Goal: Task Accomplishment & Management: Manage account settings

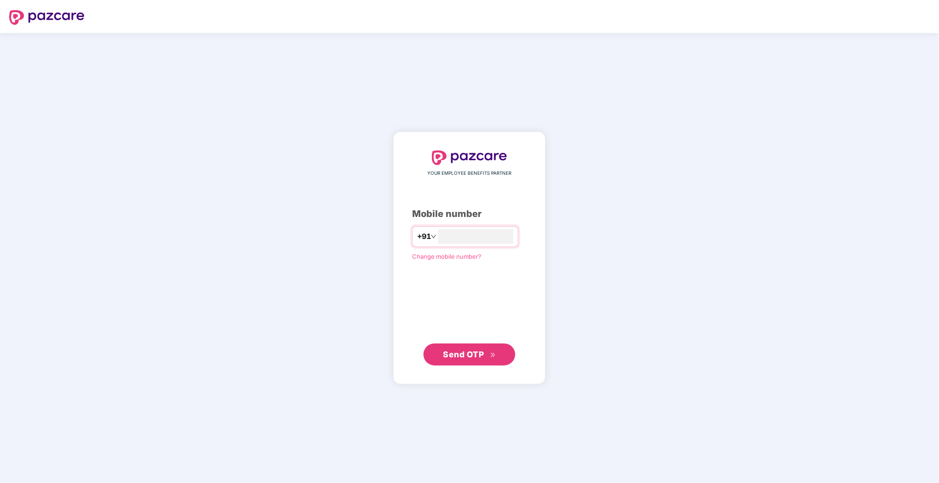
type input "**********"
click at [453, 364] on button "Send OTP" at bounding box center [470, 354] width 92 height 22
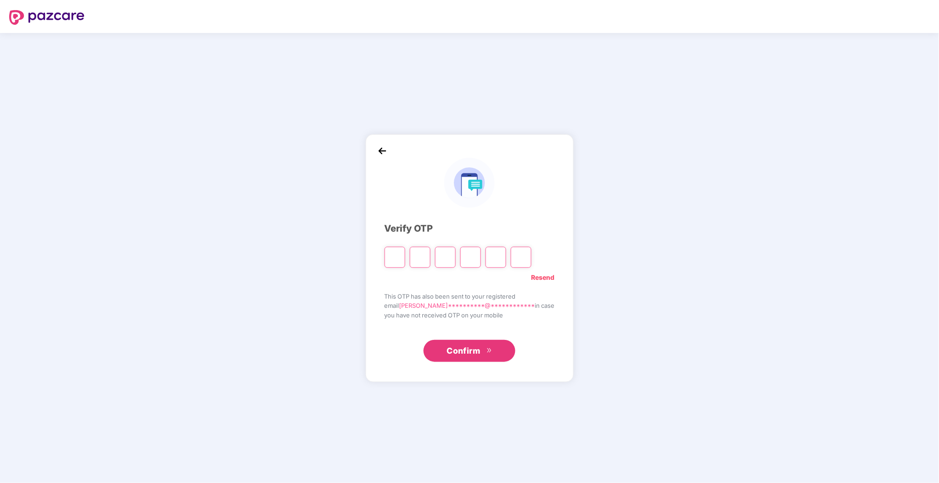
type input "*"
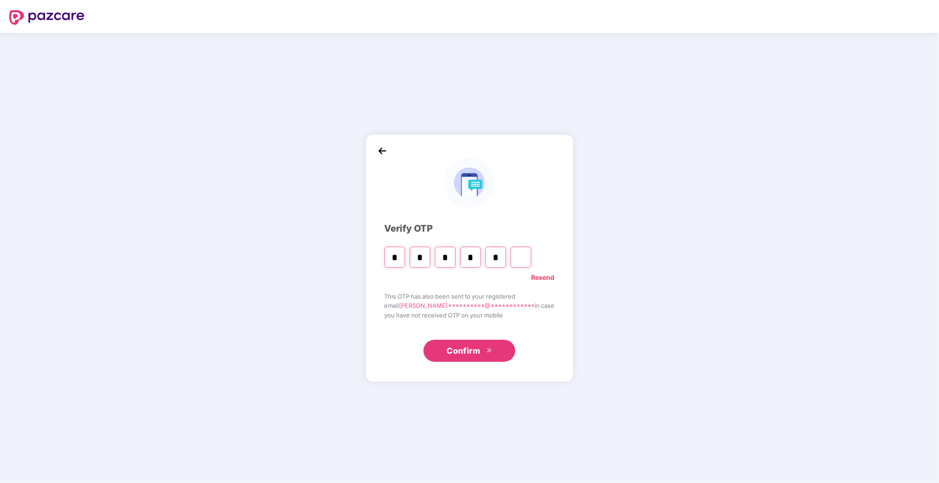
type input "*"
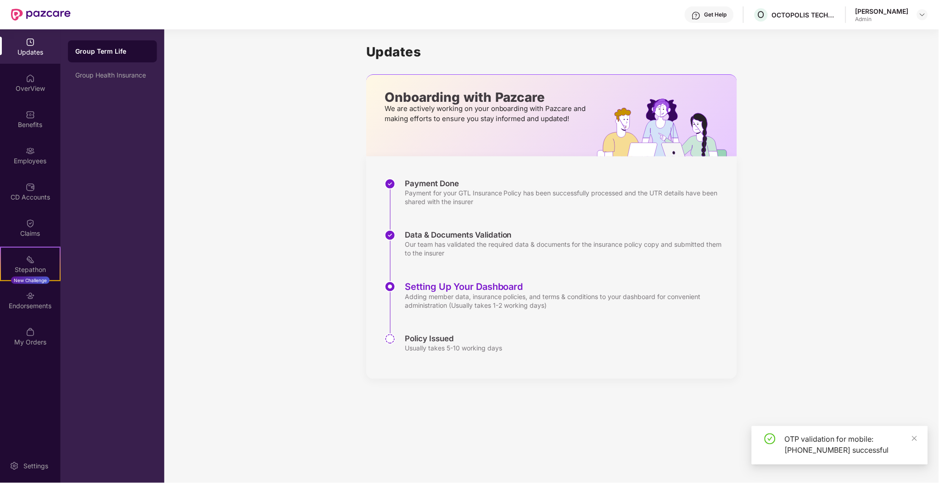
click at [464, 418] on main "Updates Onboarding with Pazcare We are actively working on your onboarding with…" at bounding box center [551, 256] width 775 height 454
click at [918, 442] on div "OTP validation for mobile: [PHONE_NUMBER] successful" at bounding box center [840, 445] width 176 height 39
click at [917, 440] on icon "close" at bounding box center [915, 439] width 6 height 6
click at [22, 86] on div "OverView" at bounding box center [30, 88] width 61 height 9
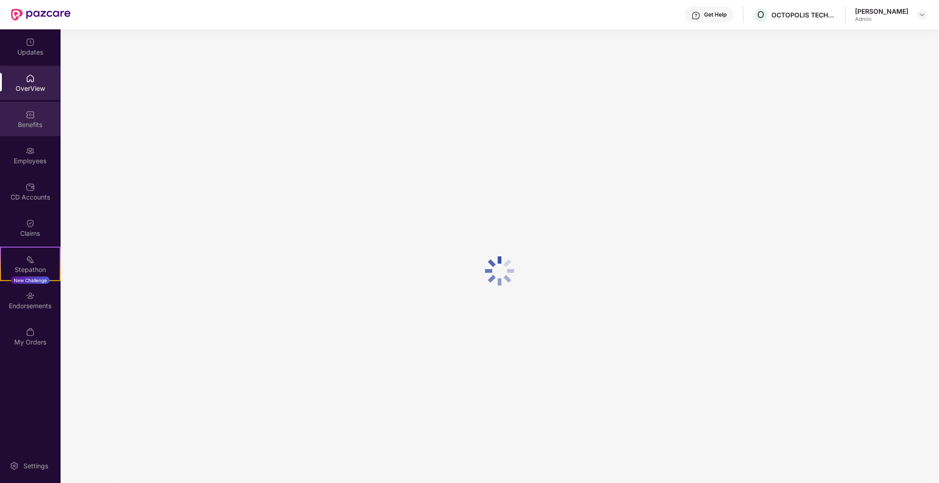
click at [31, 113] on img at bounding box center [30, 114] width 9 height 9
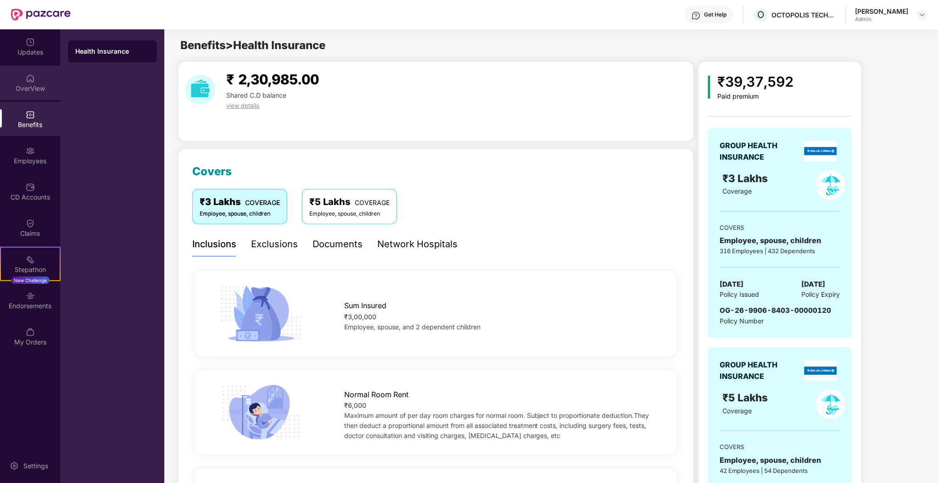
click at [21, 84] on div "OverView" at bounding box center [30, 88] width 61 height 9
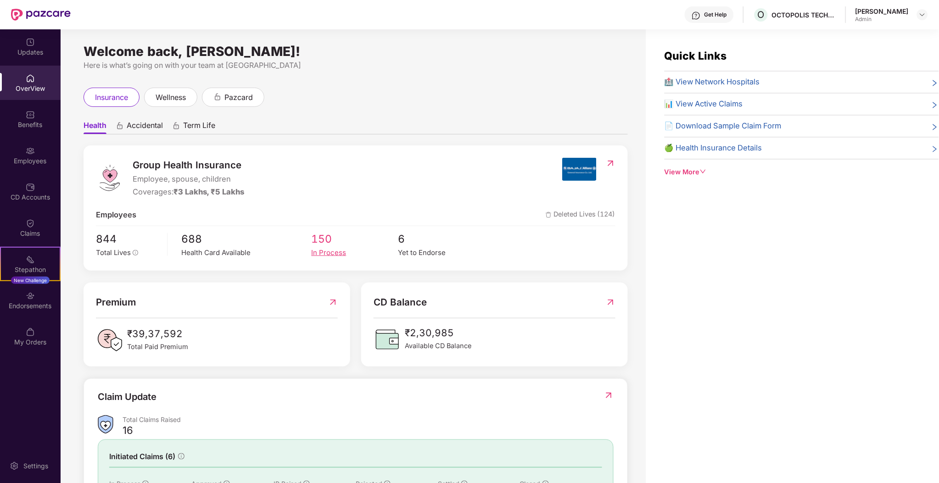
click at [343, 252] on div "In Process" at bounding box center [354, 252] width 87 height 11
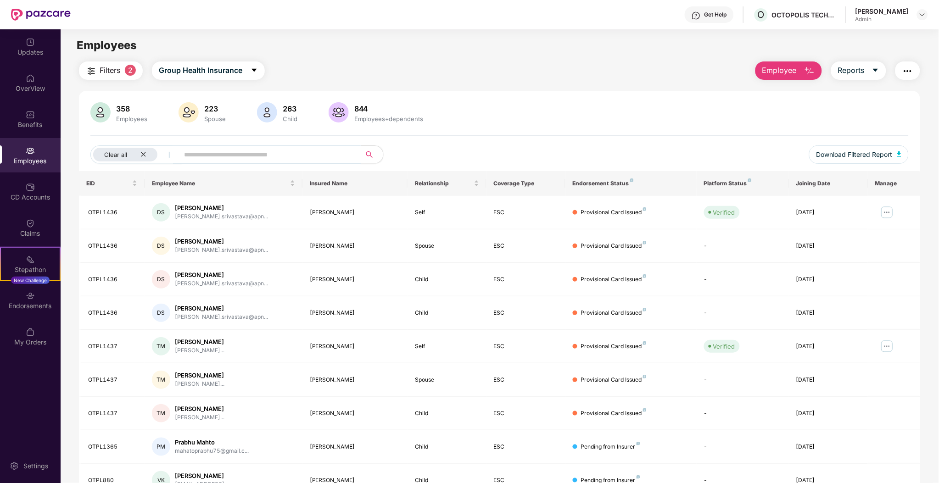
click at [50, 139] on div "Employees" at bounding box center [30, 155] width 61 height 34
